Goal: Information Seeking & Learning: Learn about a topic

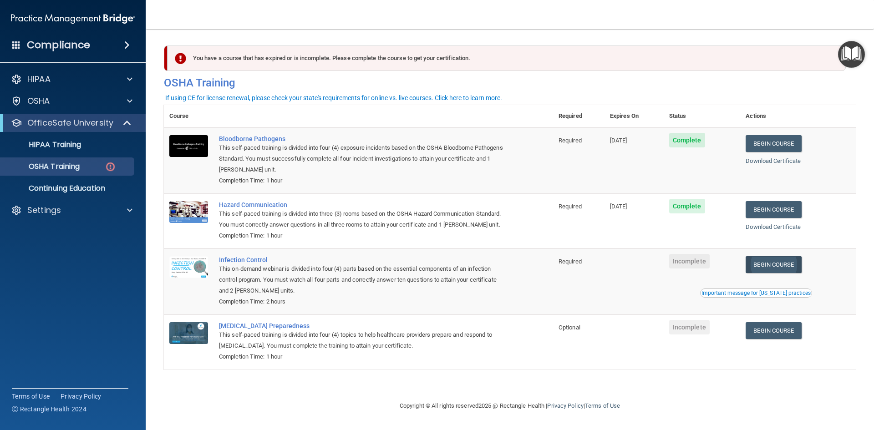
click at [787, 270] on link "Begin Course" at bounding box center [774, 264] width 56 height 17
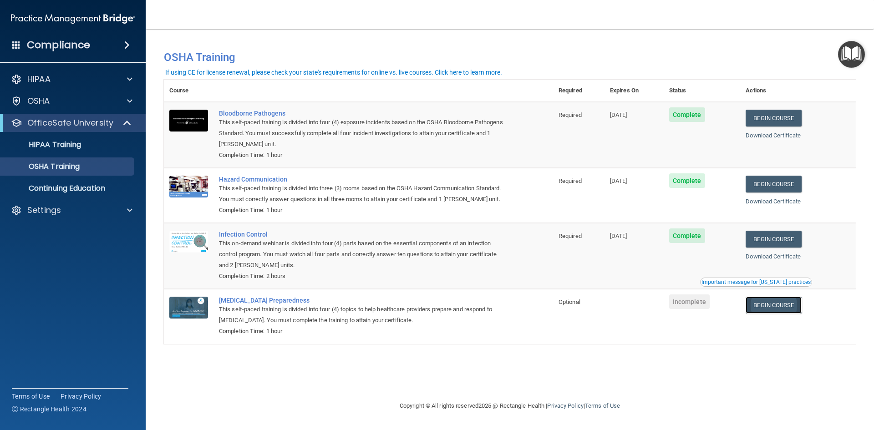
click at [782, 309] on link "Begin Course" at bounding box center [774, 305] width 56 height 17
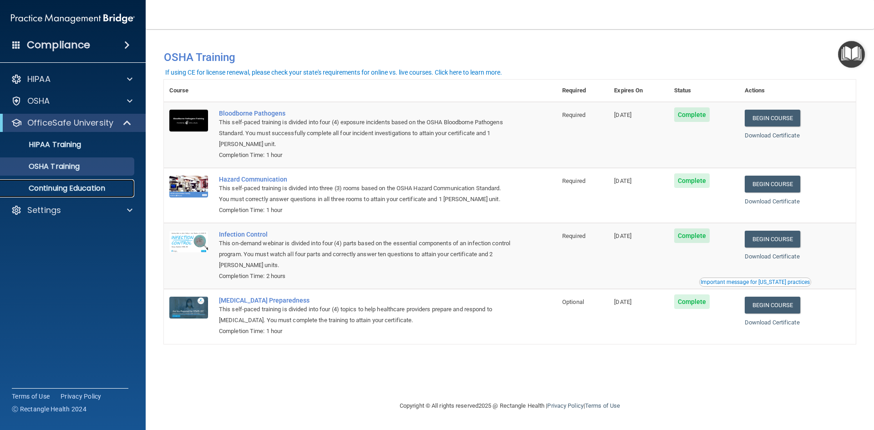
click at [88, 188] on p "Continuing Education" at bounding box center [68, 188] width 124 height 9
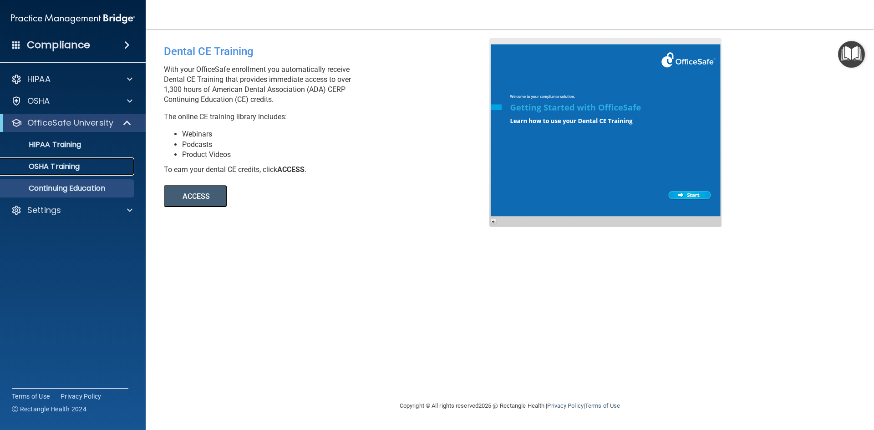
click at [68, 167] on p "OSHA Training" at bounding box center [43, 166] width 74 height 9
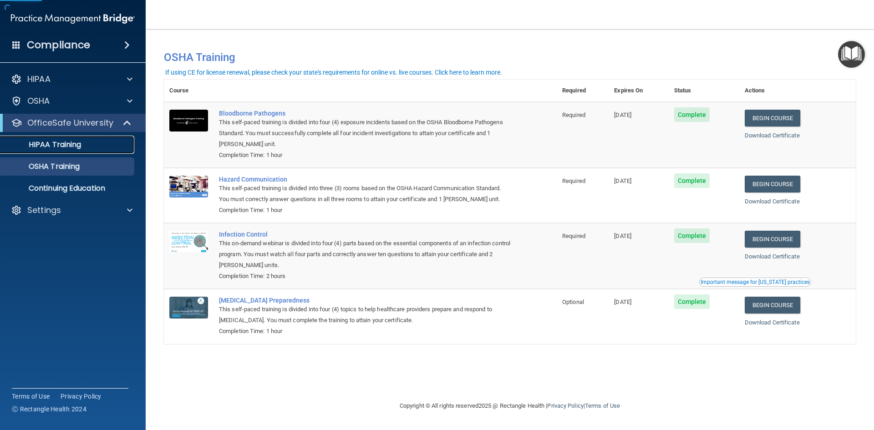
click at [71, 144] on p "HIPAA Training" at bounding box center [43, 144] width 75 height 9
